Goal: Transaction & Acquisition: Download file/media

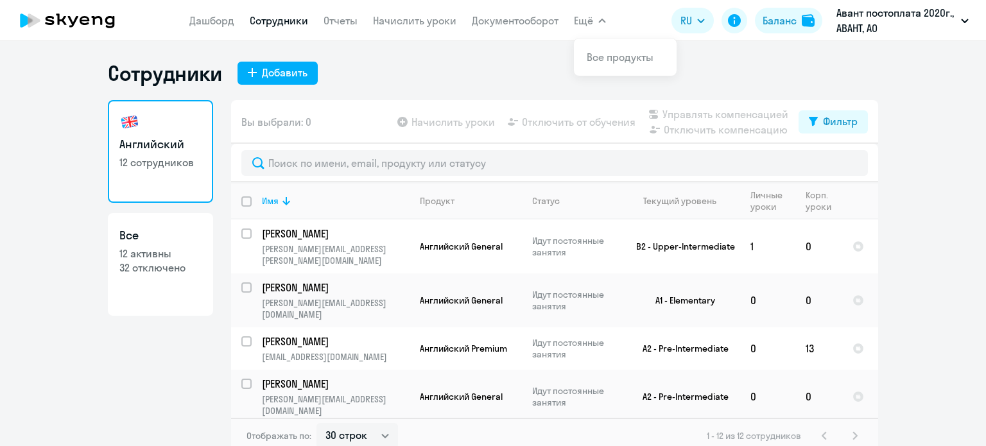
select select "30"
click at [801, 327] on td "13" at bounding box center [818, 348] width 47 height 42
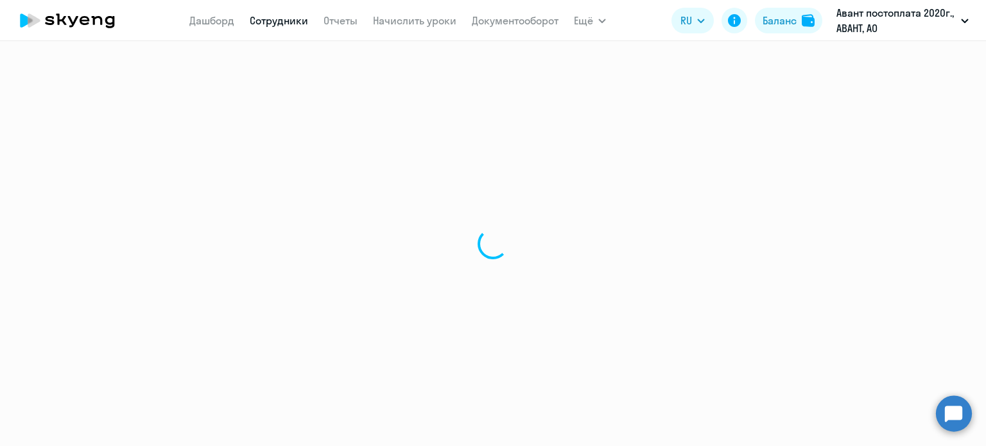
select select "english"
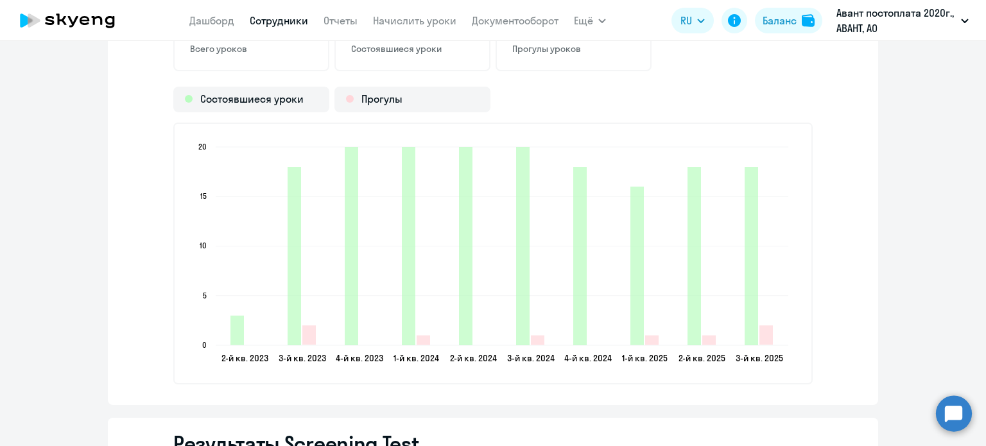
scroll to position [1560, 0]
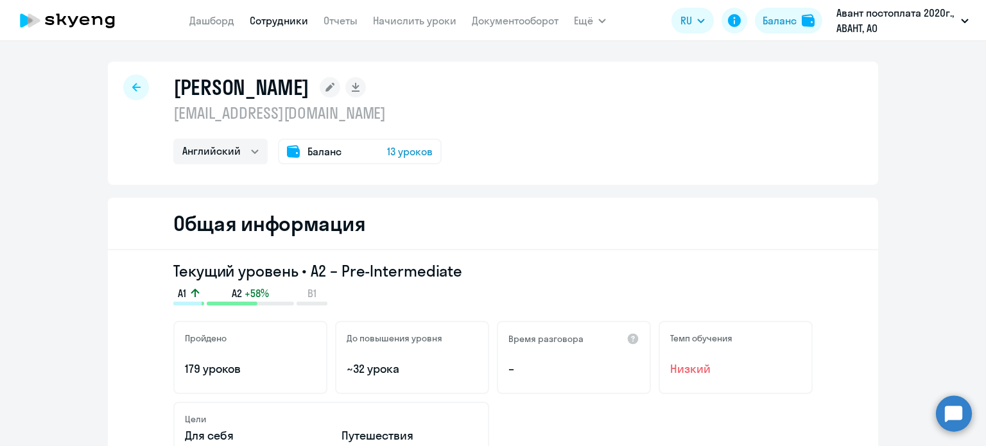
select select "30"
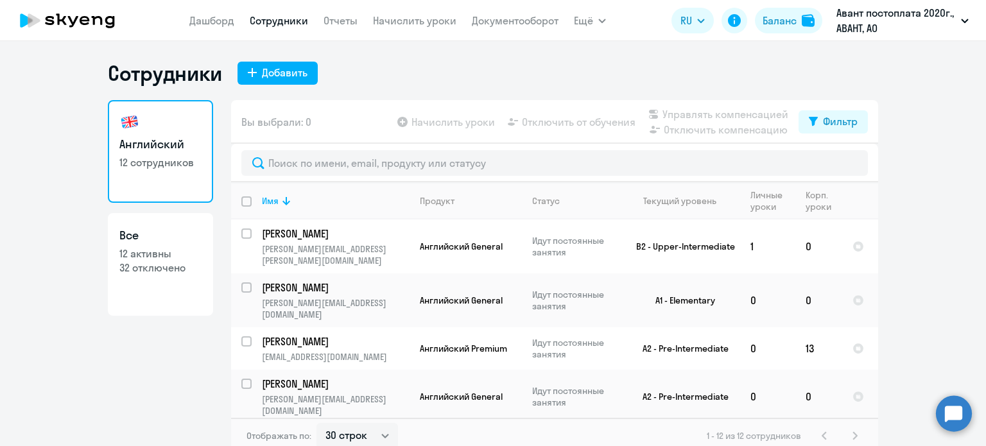
click at [169, 267] on p "32 отключено" at bounding box center [160, 268] width 82 height 14
select select "30"
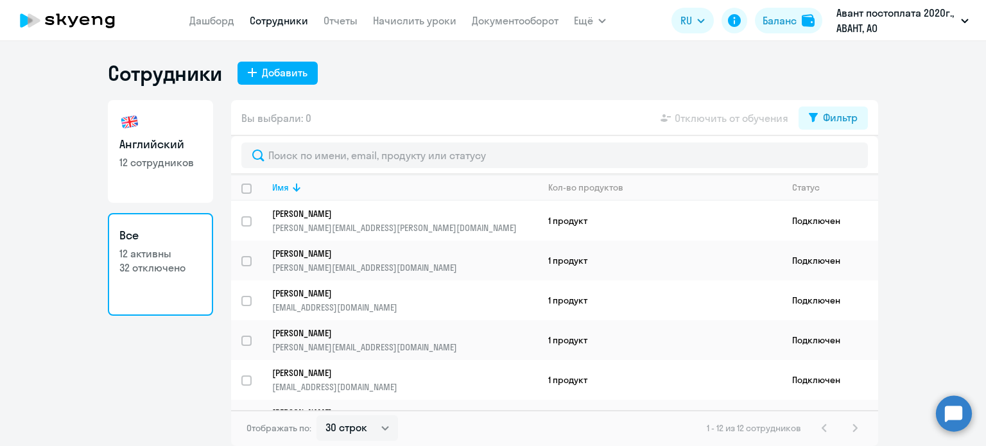
click at [172, 155] on p "12 сотрудников" at bounding box center [160, 162] width 82 height 14
select select "30"
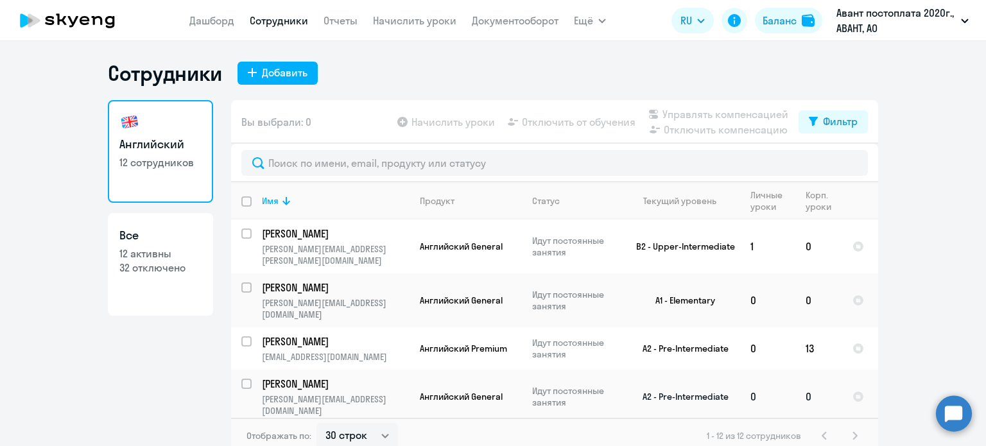
click at [252, 370] on td "[PERSON_NAME] [PERSON_NAME][EMAIL_ADDRESS][DOMAIN_NAME]" at bounding box center [331, 397] width 158 height 54
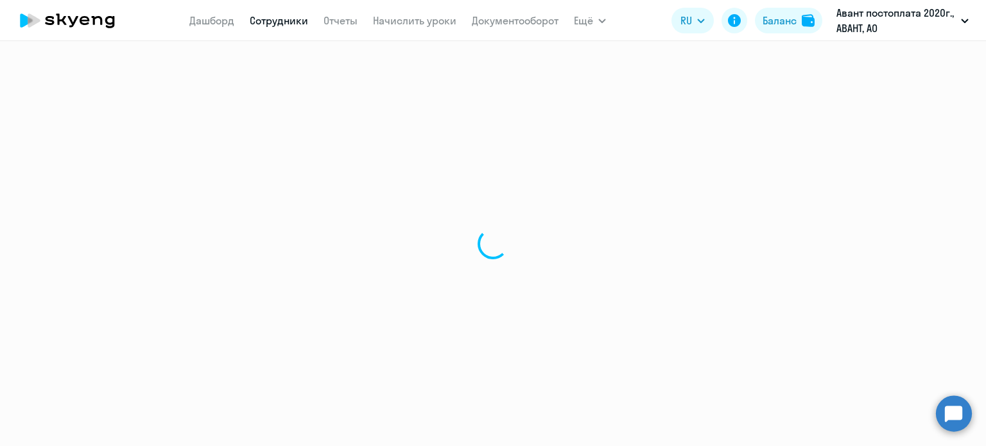
select select "english"
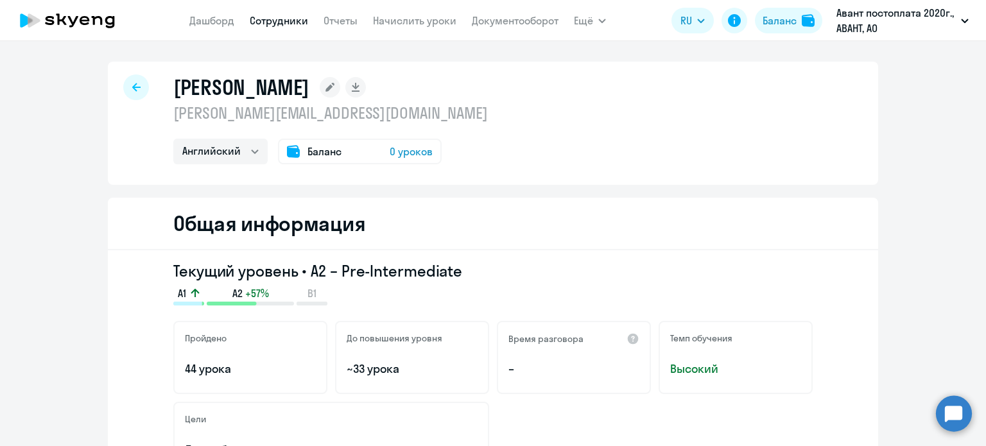
select select "30"
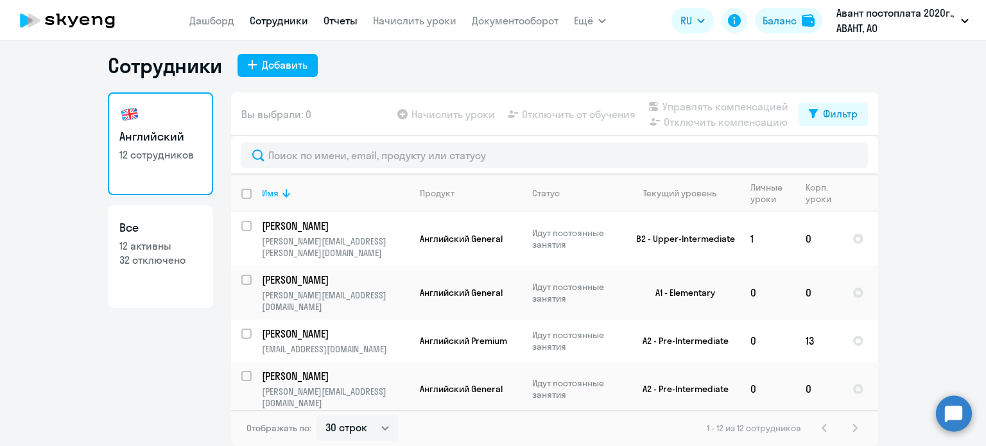
click at [346, 24] on link "Отчеты" at bounding box center [341, 20] width 34 height 13
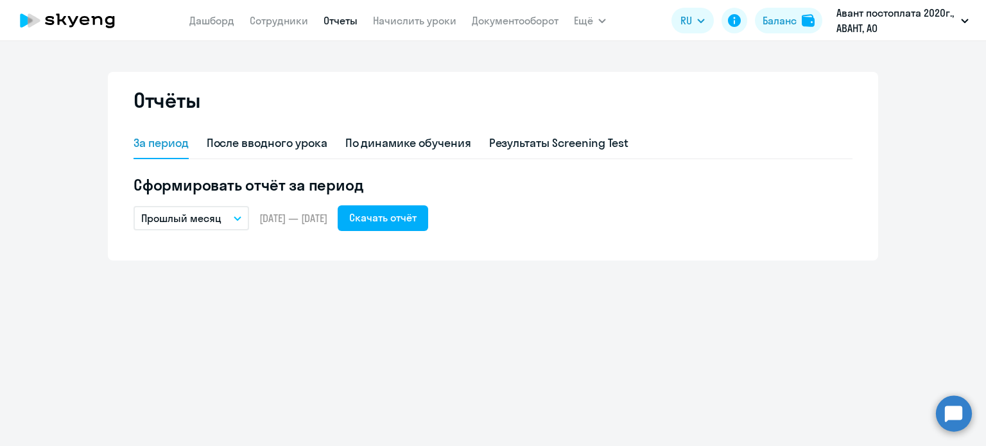
click at [218, 223] on p "Прошлый месяц" at bounding box center [181, 218] width 80 height 15
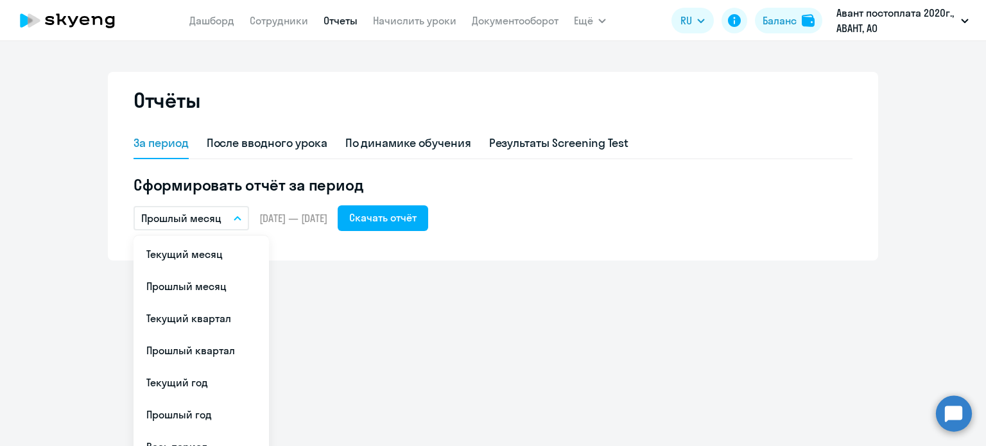
click at [220, 223] on button "Прошлый месяц" at bounding box center [192, 218] width 116 height 24
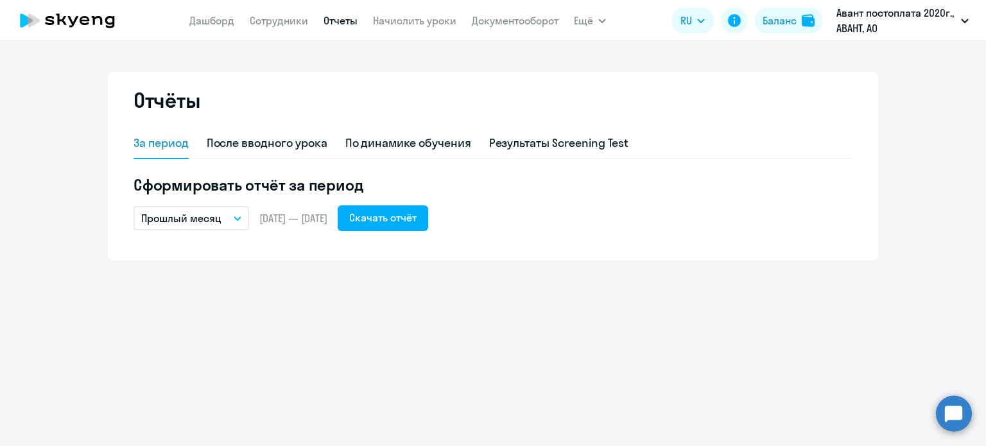
click at [237, 223] on button "Прошлый месяц" at bounding box center [192, 218] width 116 height 24
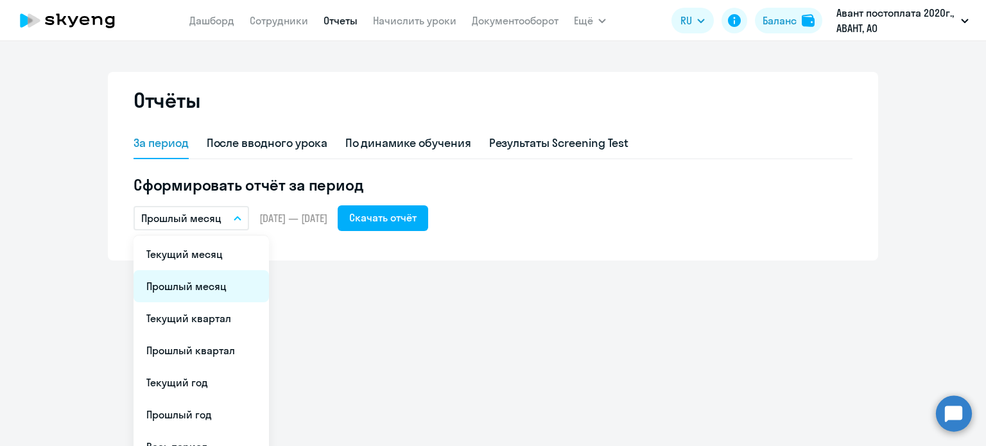
click at [216, 284] on li "Прошлый месяц" at bounding box center [201, 286] width 135 height 32
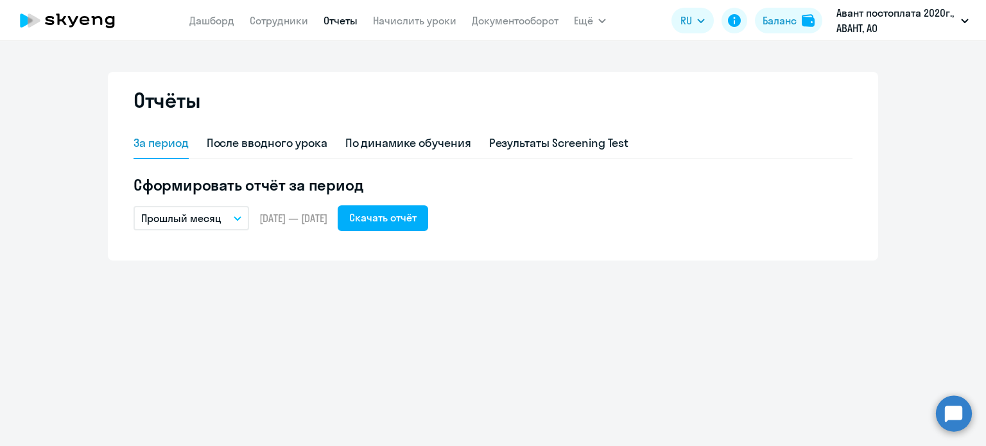
click at [223, 221] on button "Прошлый месяц" at bounding box center [192, 218] width 116 height 24
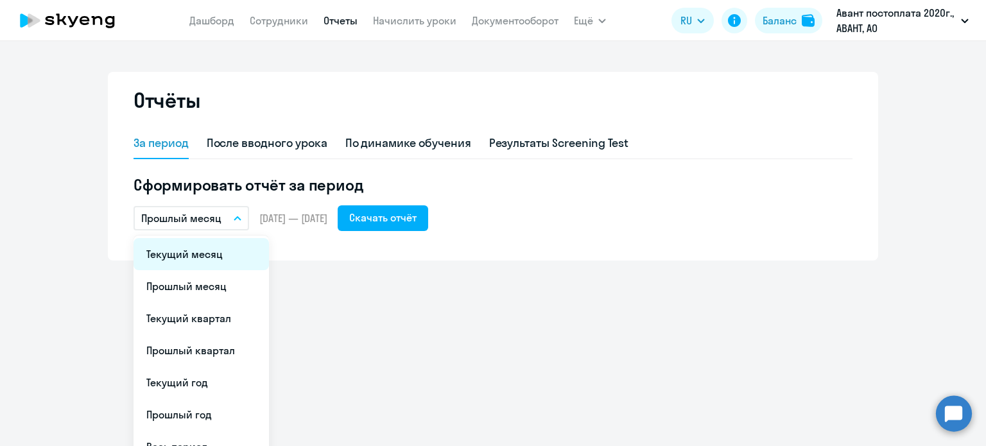
click at [204, 258] on li "Текущий месяц" at bounding box center [201, 254] width 135 height 32
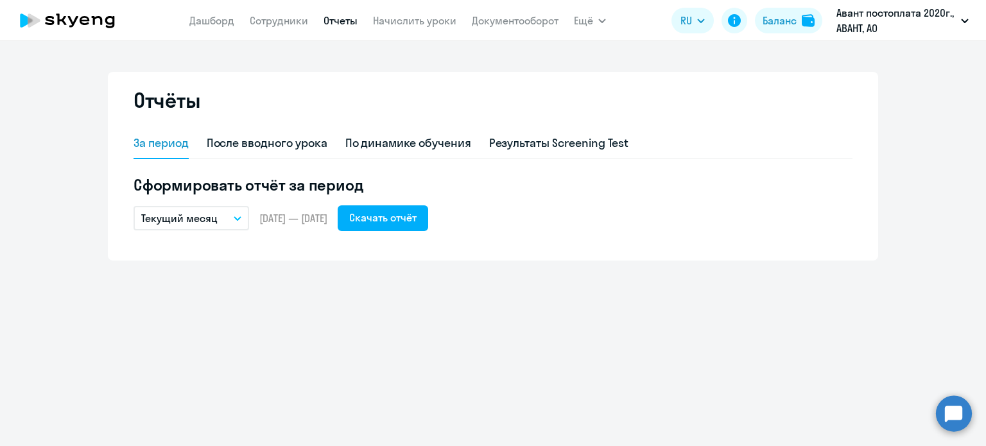
click at [327, 220] on span "[DATE] — [DATE]" at bounding box center [293, 218] width 68 height 14
click at [279, 183] on h5 "Сформировать отчёт за период" at bounding box center [493, 185] width 719 height 21
click at [311, 189] on h5 "Сформировать отчёт за период" at bounding box center [493, 185] width 719 height 21
click at [223, 225] on button "Текущий месяц" at bounding box center [192, 218] width 116 height 24
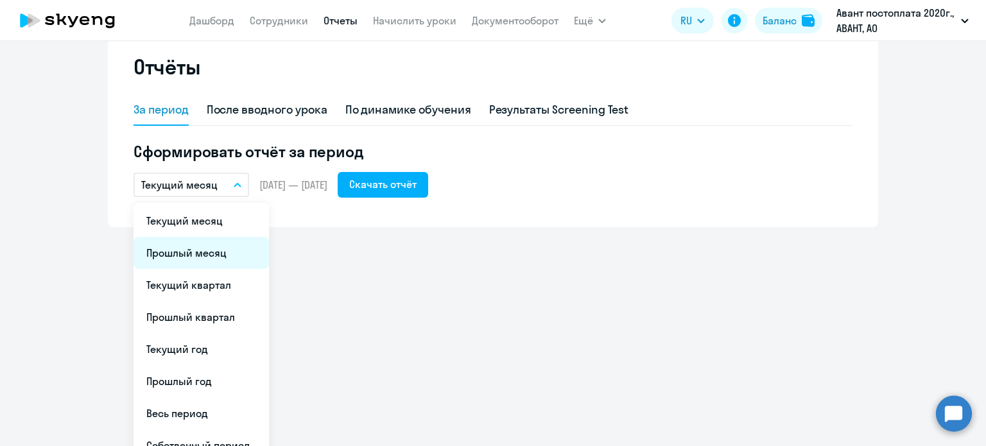
scroll to position [51, 0]
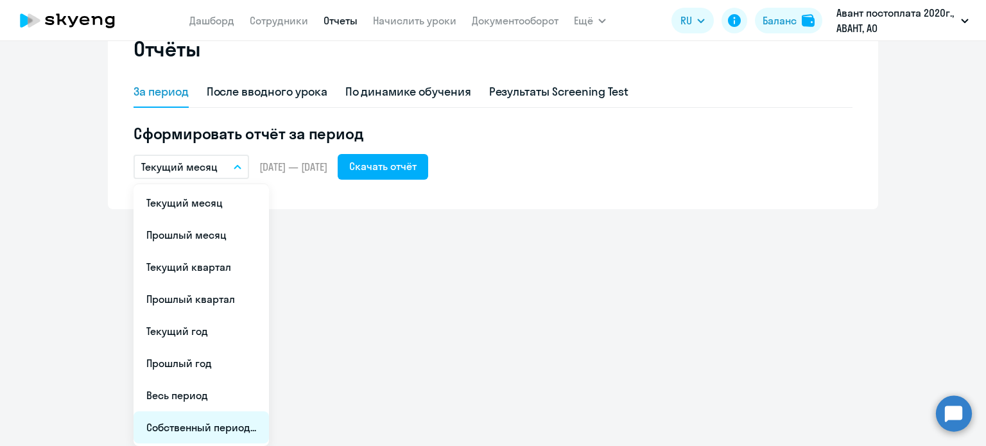
click at [200, 427] on li "Собственный период..." at bounding box center [201, 428] width 135 height 32
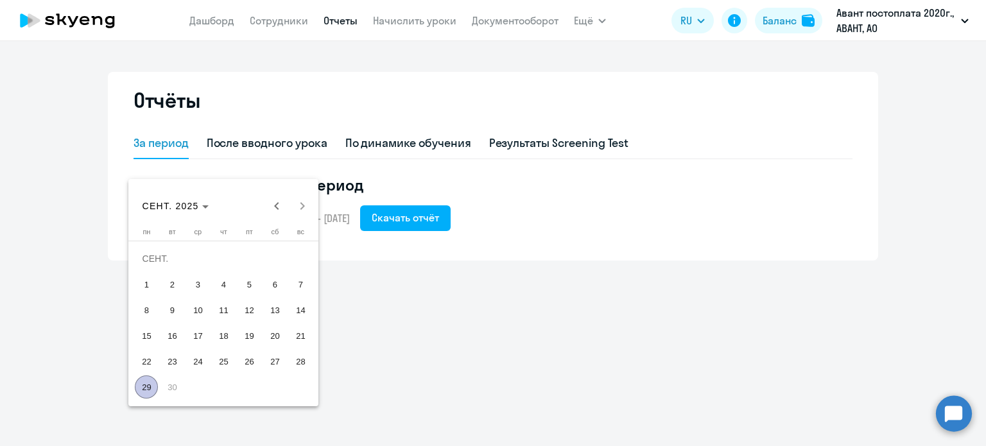
scroll to position [0, 0]
click at [273, 205] on span "Previous month" at bounding box center [277, 206] width 26 height 26
click at [178, 360] on span "26" at bounding box center [172, 361] width 23 height 23
click at [307, 209] on span "Next month" at bounding box center [303, 206] width 26 height 26
click at [222, 363] on span "25" at bounding box center [223, 361] width 23 height 23
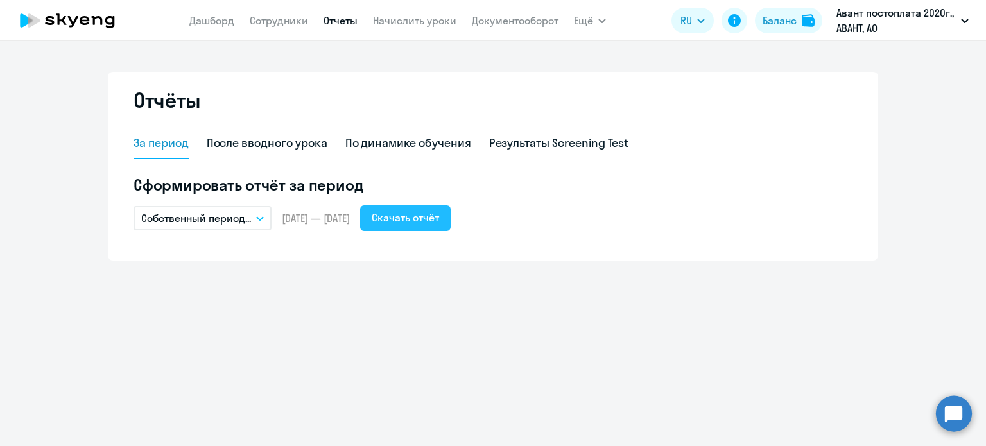
click at [439, 224] on div "Скачать отчёт" at bounding box center [405, 217] width 67 height 15
